Goal: Task Accomplishment & Management: Manage account settings

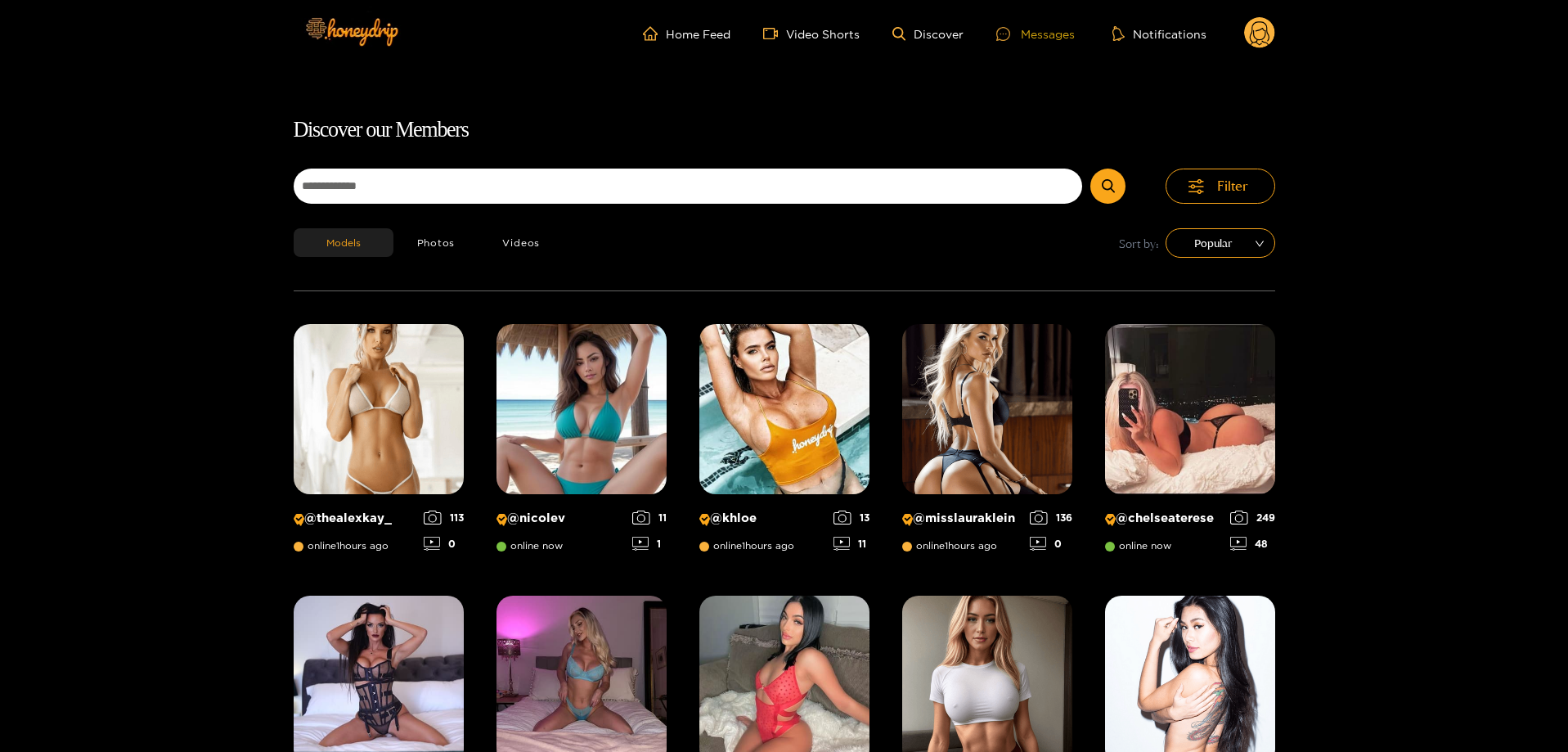
click at [1026, 35] on div "Messages" at bounding box center [1036, 34] width 79 height 19
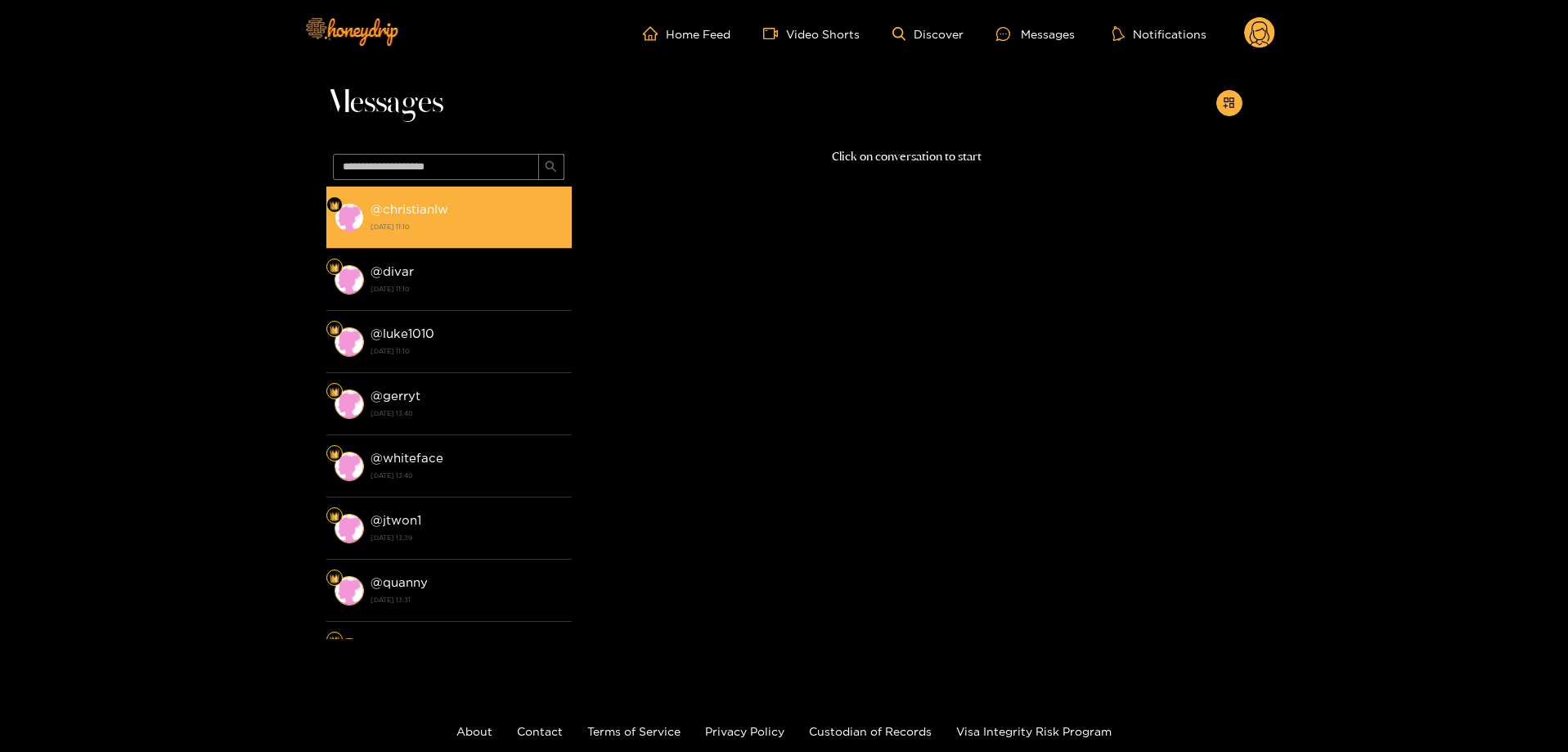
click at [482, 220] on div "@ christianlw [DATE] 11:10" at bounding box center [467, 217] width 193 height 37
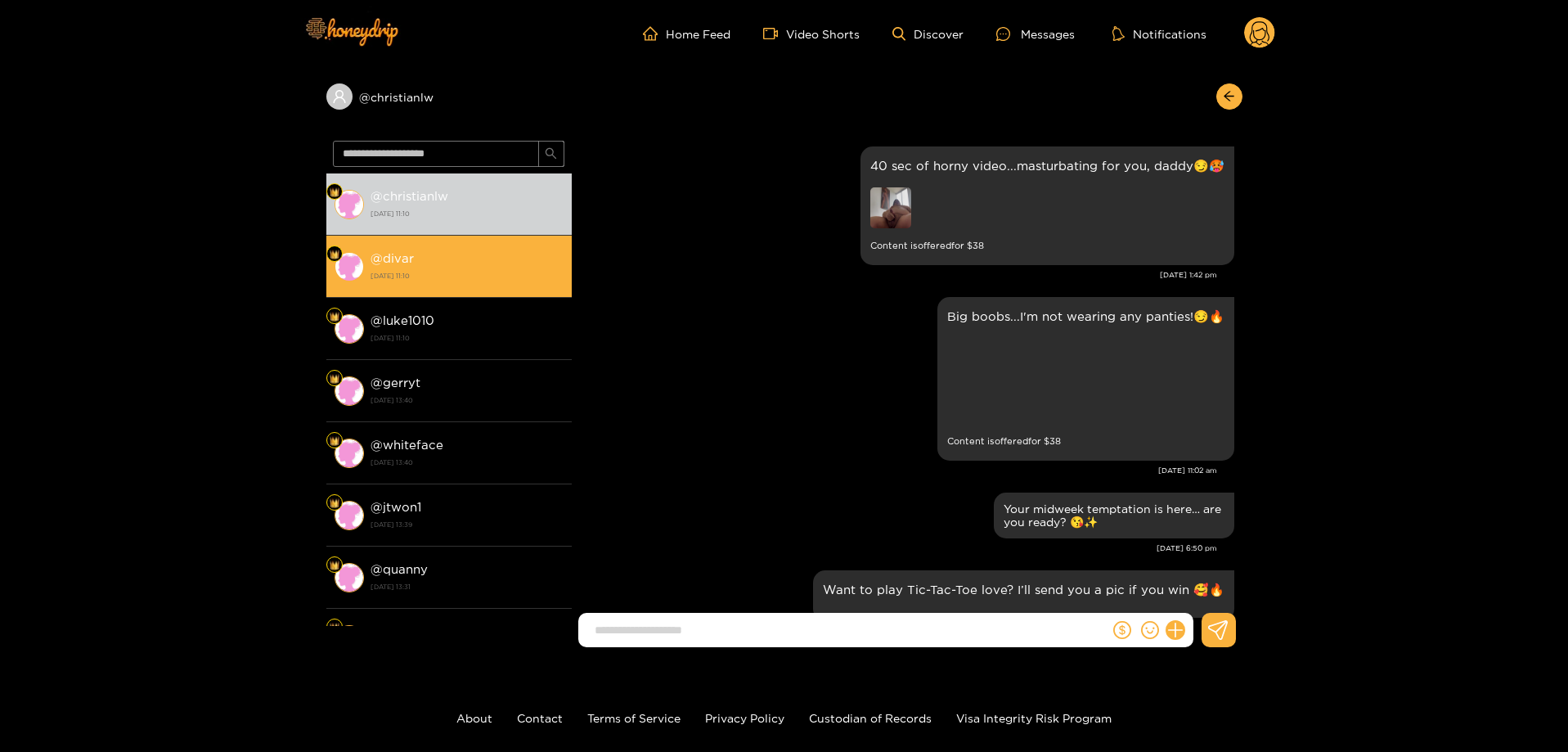
scroll to position [2953, 0]
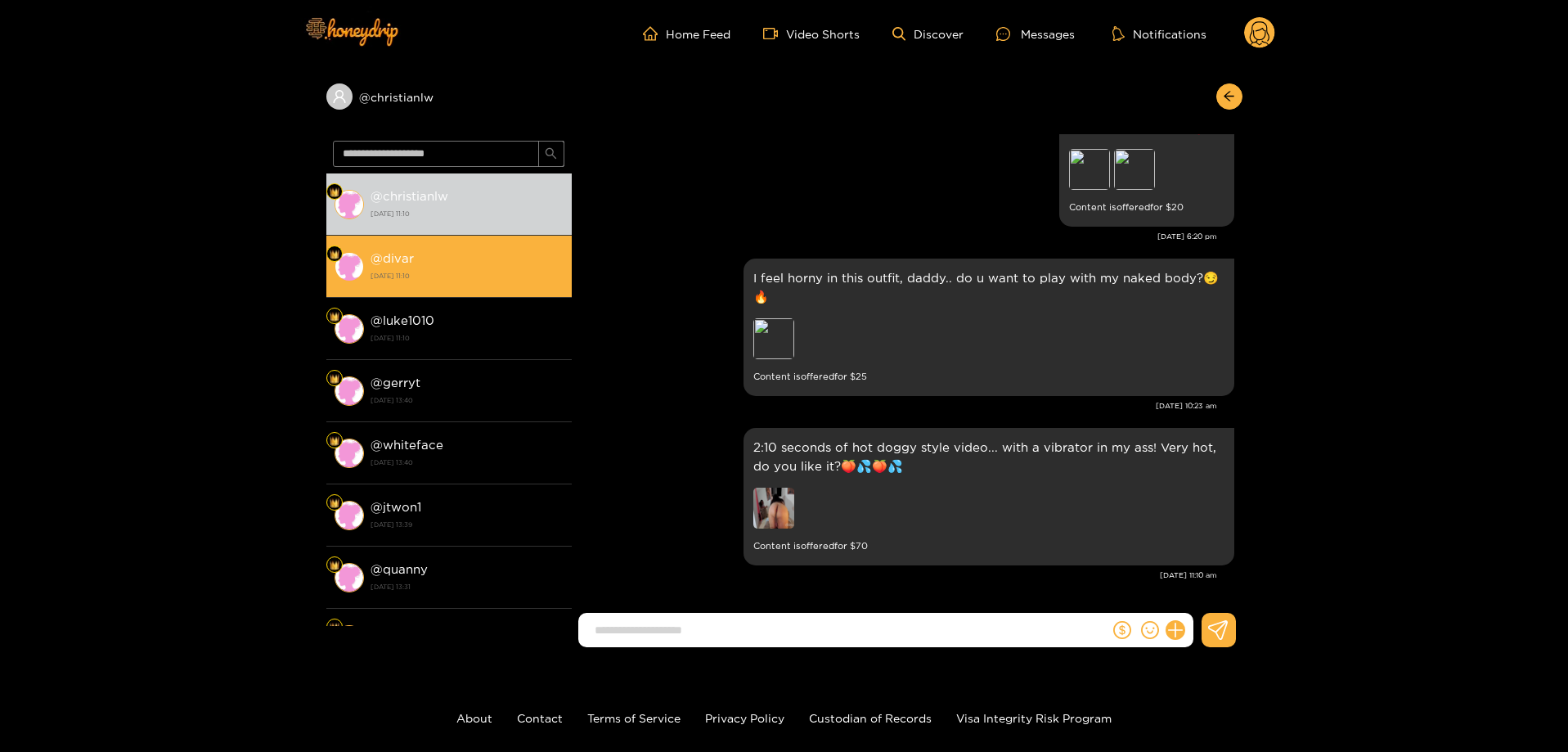
click at [464, 259] on div "@ divar [DATE] 11:10" at bounding box center [467, 266] width 193 height 37
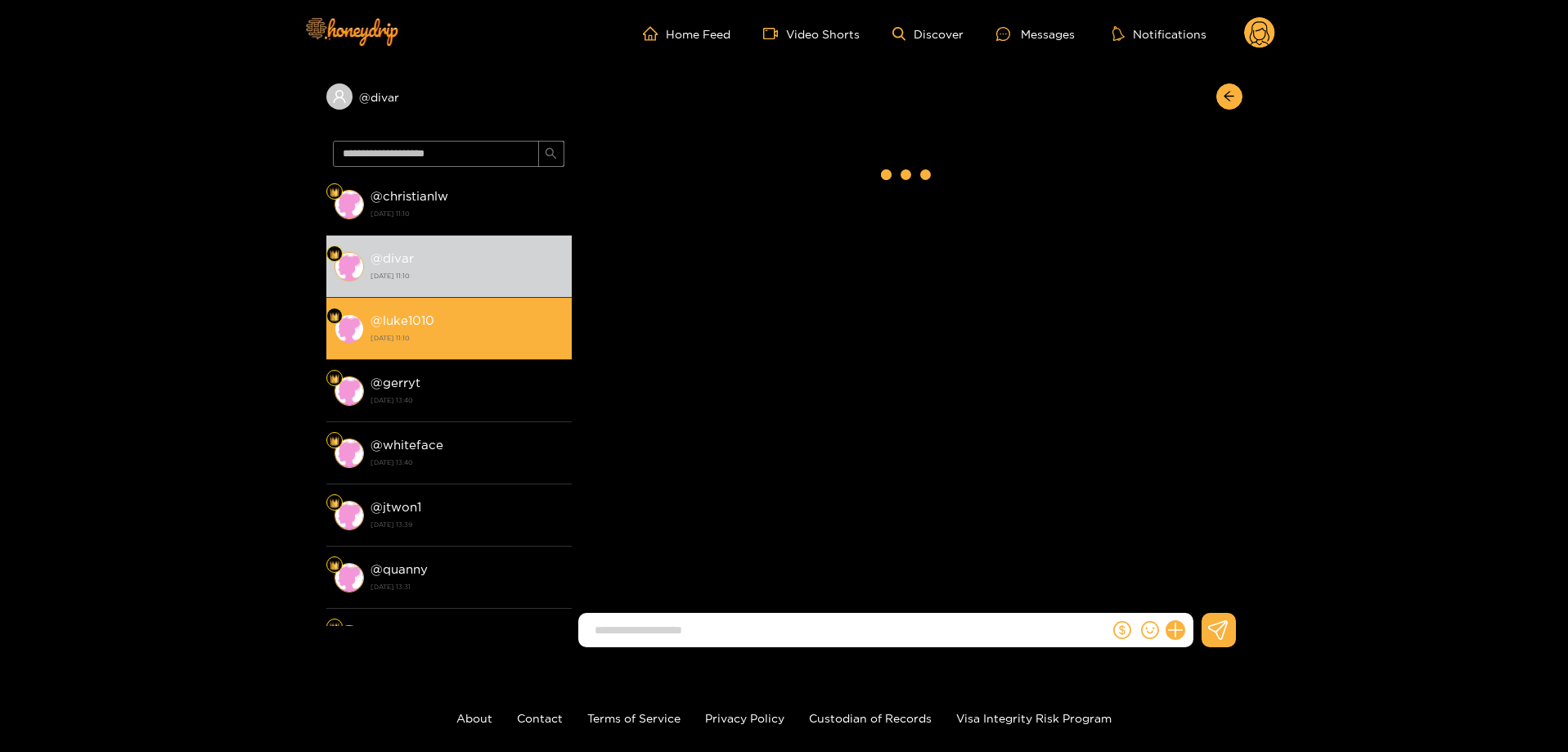
scroll to position [3101, 0]
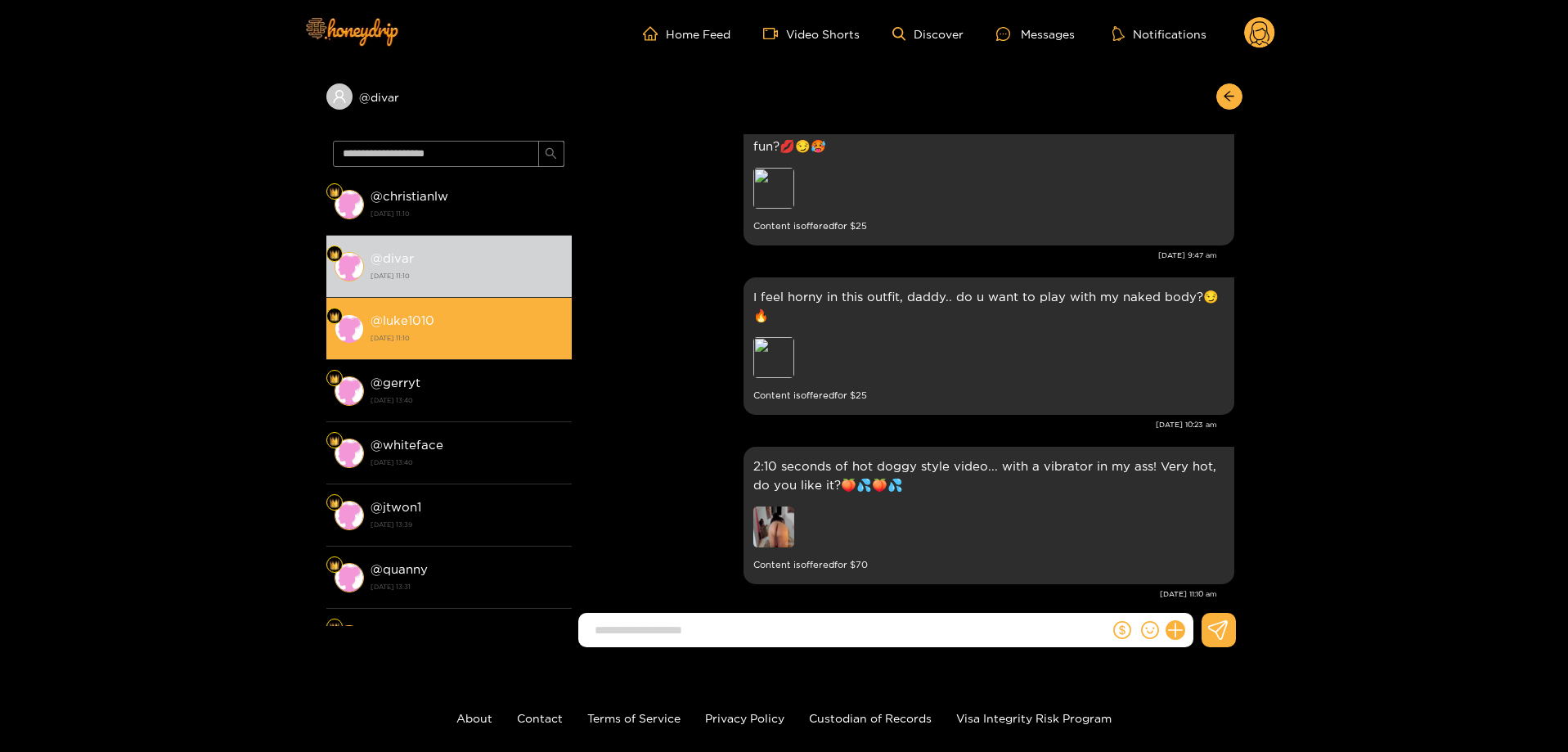
click at [456, 324] on div "@ luke1010 [DATE] 11:10" at bounding box center [467, 328] width 193 height 37
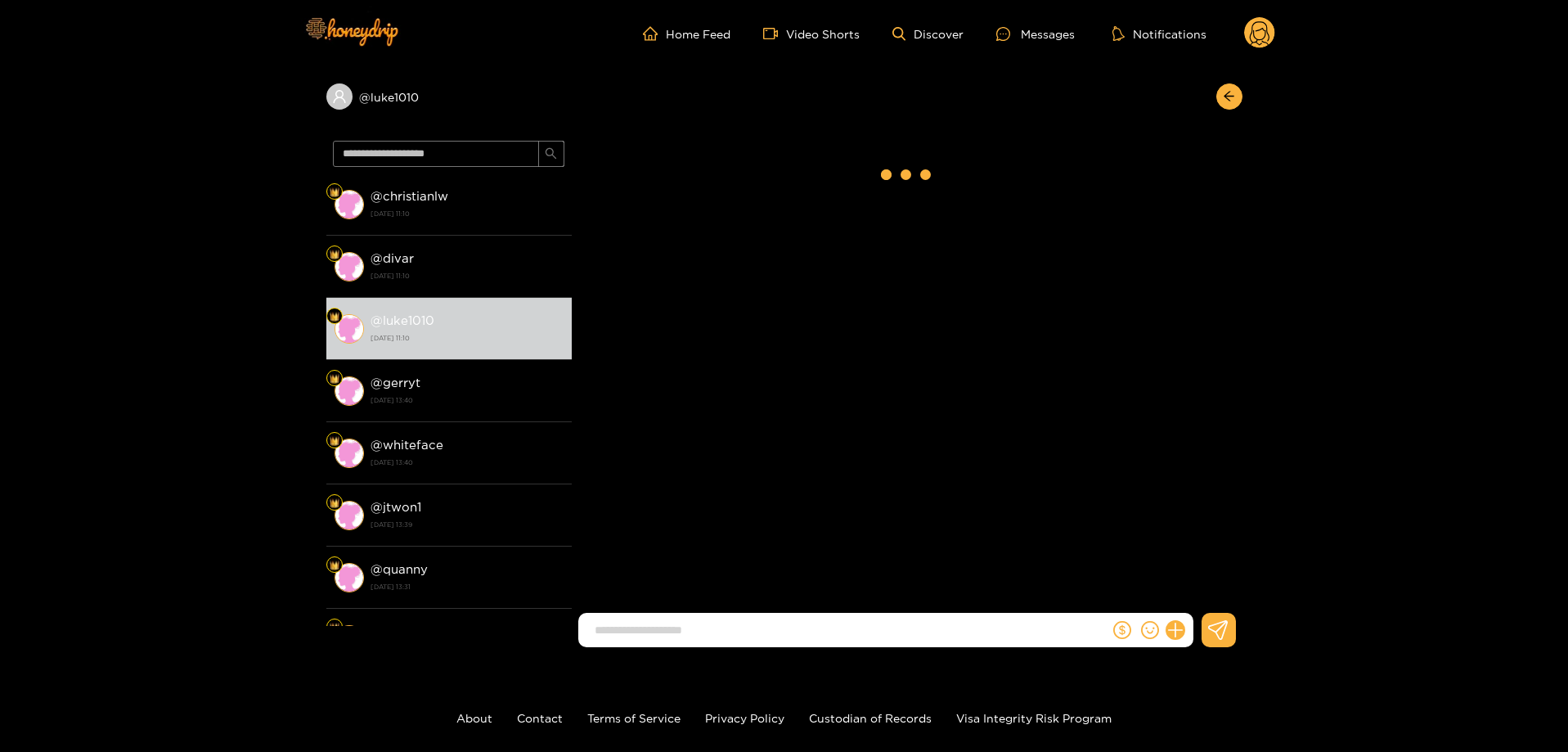
scroll to position [3120, 0]
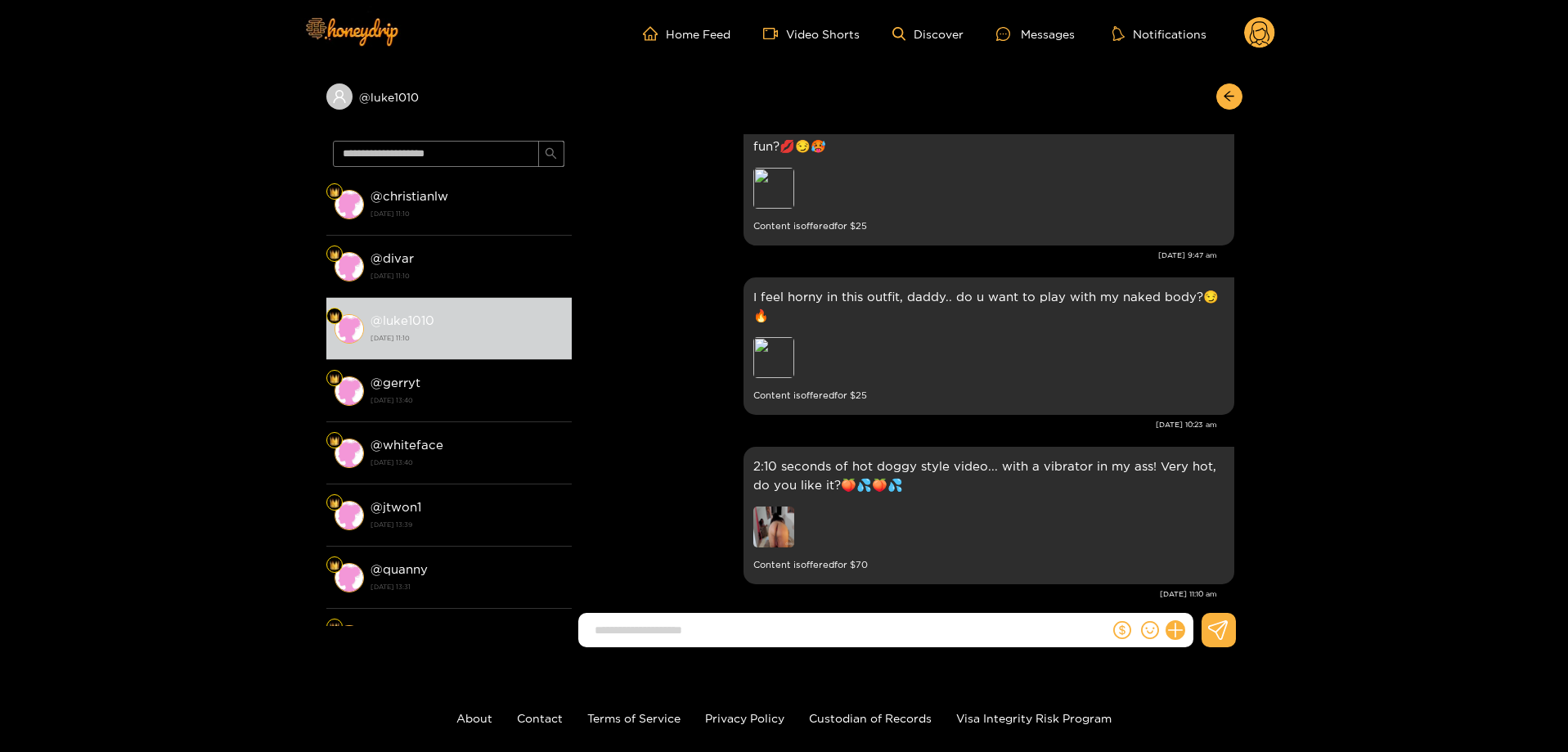
click at [1257, 36] on circle at bounding box center [1259, 33] width 31 height 31
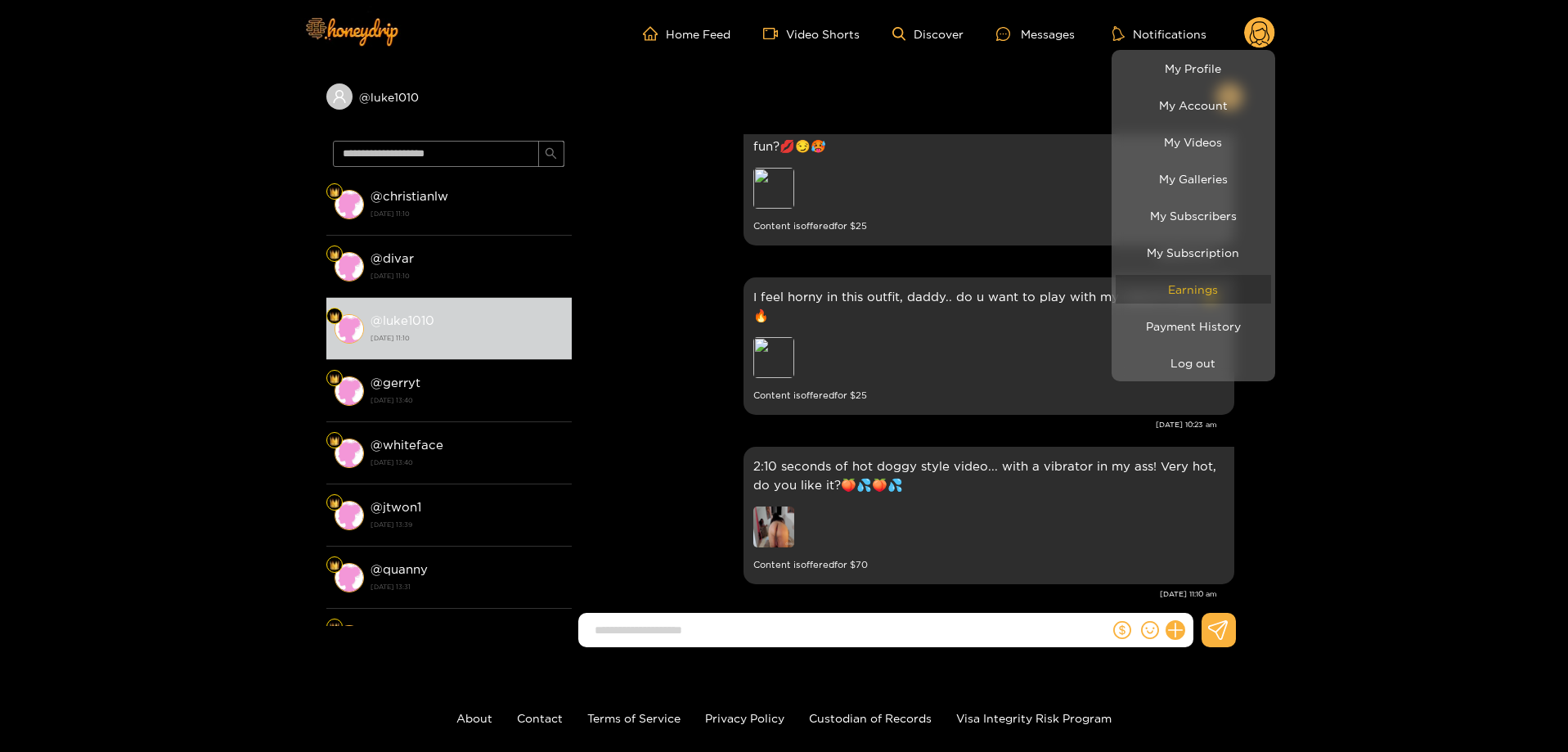
click at [1203, 286] on link "Earnings" at bounding box center [1193, 290] width 155 height 29
